Goal: Go to known website: Go to known website

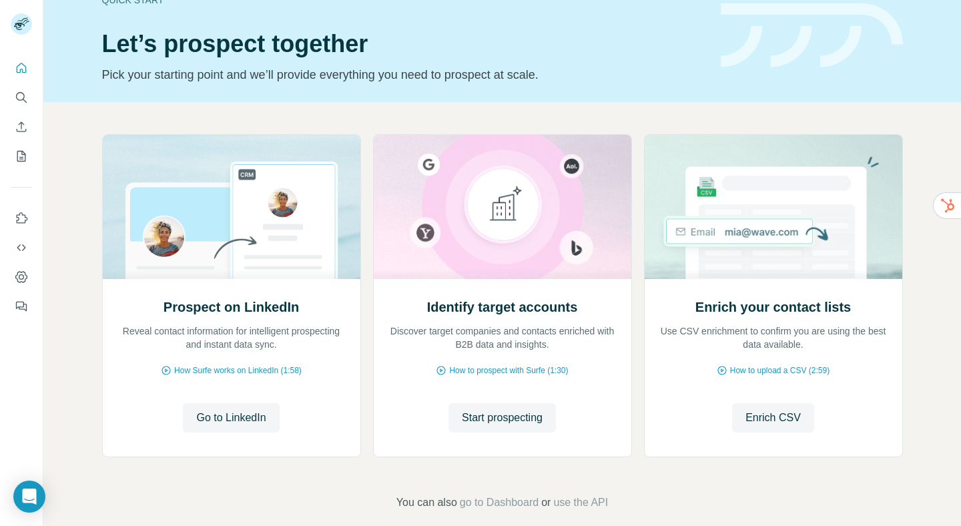
scroll to position [33, 0]
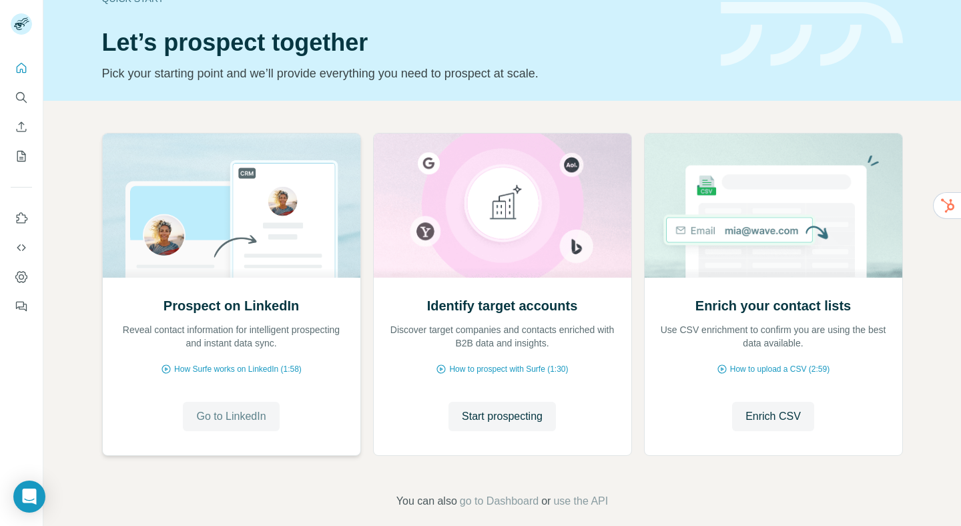
click at [236, 412] on span "Go to LinkedIn" at bounding box center [230, 416] width 69 height 16
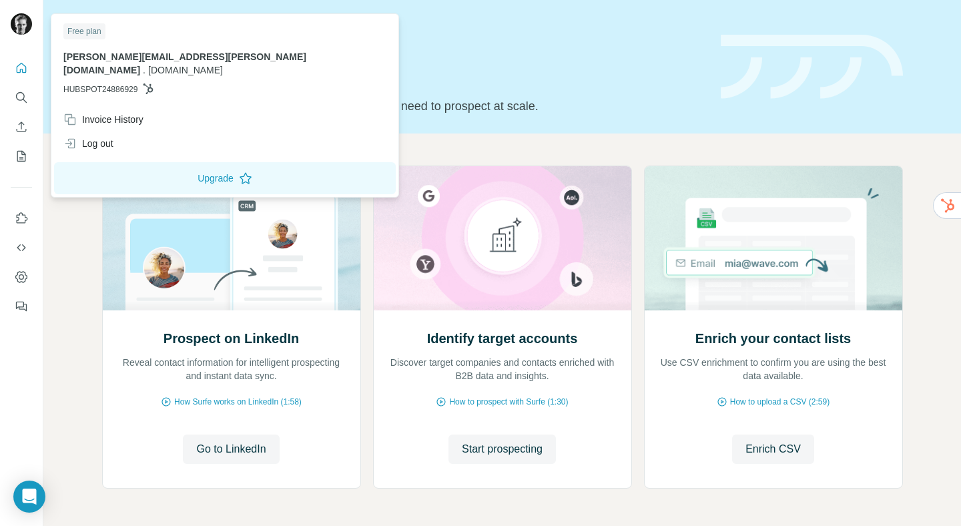
click at [25, 30] on img at bounding box center [21, 23] width 21 height 21
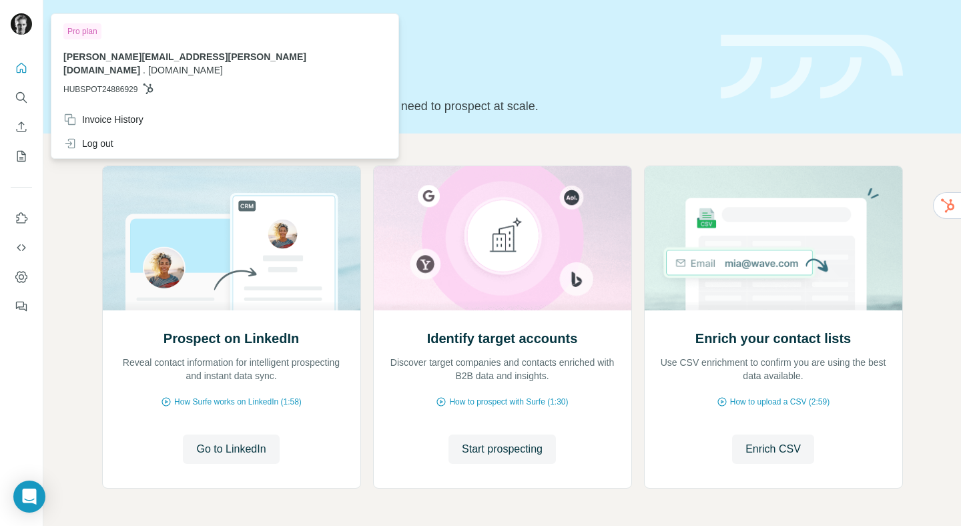
click at [28, 28] on img at bounding box center [21, 23] width 21 height 21
click at [193, 157] on div "Prospect on LinkedIn Reveal contact information for intelligent prospecting and…" at bounding box center [502, 353] width 918 height 440
